Goal: Navigation & Orientation: Find specific page/section

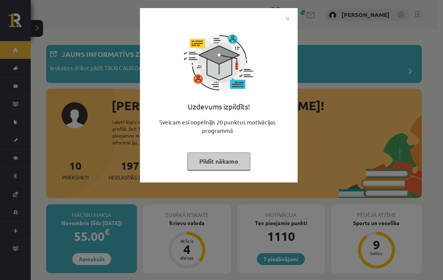
click at [218, 160] on button "Pildīt nākamo" at bounding box center [218, 162] width 63 height 18
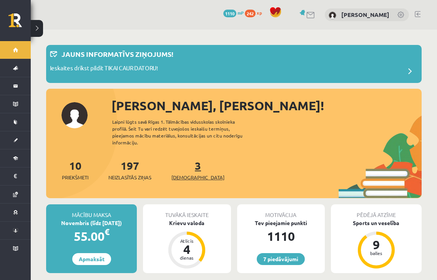
click at [177, 174] on span "[DEMOGRAPHIC_DATA]" at bounding box center [198, 178] width 53 height 8
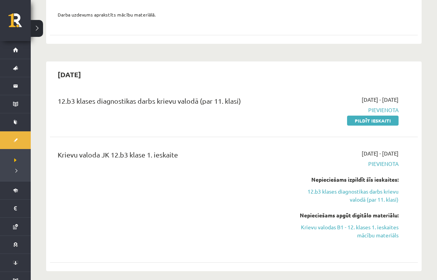
scroll to position [163, 0]
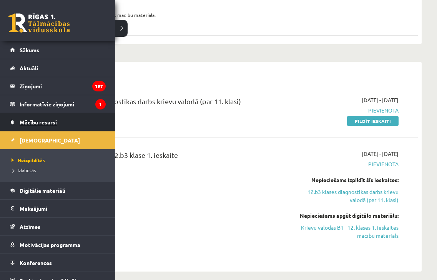
click at [32, 127] on link "Mācību resursi" at bounding box center [58, 122] width 96 height 18
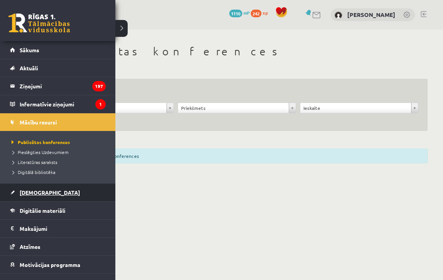
click at [22, 193] on span "[DEMOGRAPHIC_DATA]" at bounding box center [50, 192] width 60 height 7
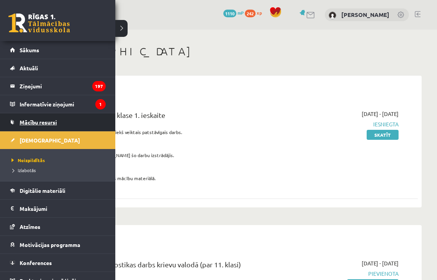
click at [43, 122] on span "Mācību resursi" at bounding box center [38, 122] width 37 height 7
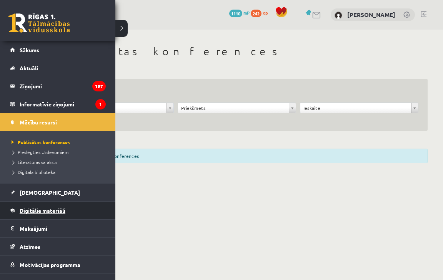
click at [32, 209] on span "Digitālie materiāli" at bounding box center [43, 210] width 46 height 7
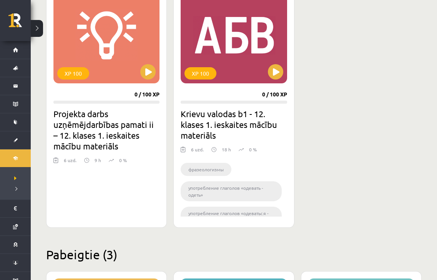
scroll to position [261, 0]
